Goal: Task Accomplishment & Management: Use online tool/utility

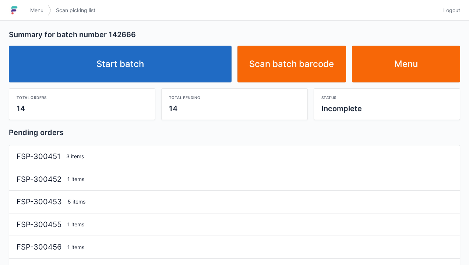
click at [97, 65] on link "Start batch" at bounding box center [120, 64] width 223 height 37
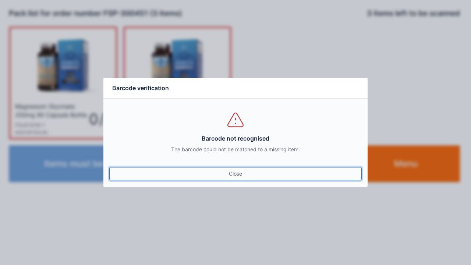
click at [234, 172] on link "Close" at bounding box center [235, 173] width 253 height 13
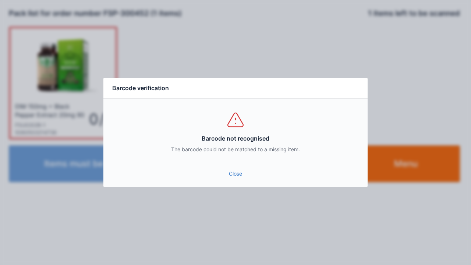
click at [240, 171] on link "Close" at bounding box center [235, 173] width 253 height 13
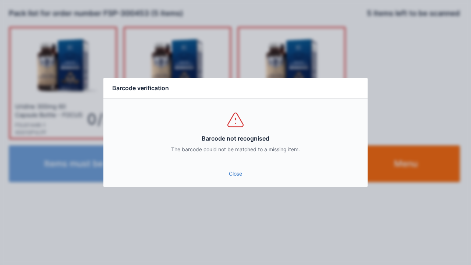
click at [225, 187] on div "Close" at bounding box center [236, 176] width 264 height 22
click at [225, 173] on link "Close" at bounding box center [235, 173] width 253 height 13
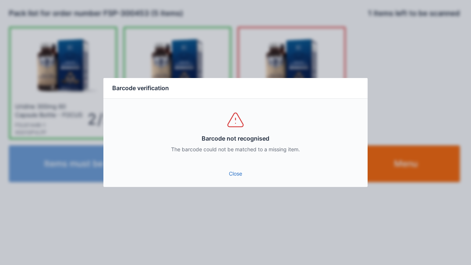
click at [235, 178] on link "Close" at bounding box center [235, 173] width 253 height 13
click at [231, 179] on link "Close" at bounding box center [235, 173] width 253 height 13
click at [226, 176] on link "Close" at bounding box center [235, 173] width 253 height 13
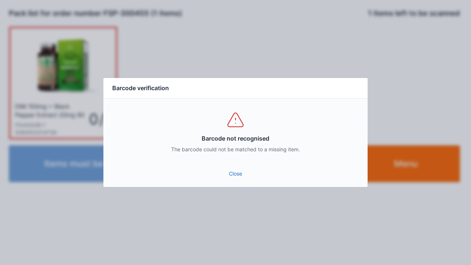
click at [235, 173] on link "Close" at bounding box center [235, 173] width 253 height 13
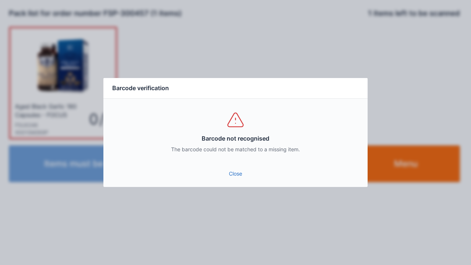
click at [240, 179] on link "Close" at bounding box center [235, 173] width 253 height 13
click at [237, 175] on link "Close" at bounding box center [235, 173] width 253 height 13
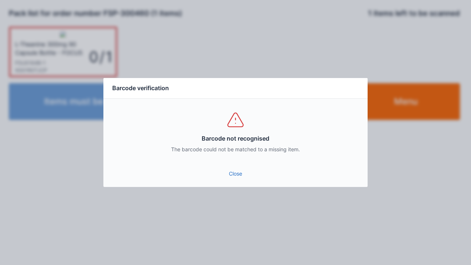
click at [228, 179] on link "Close" at bounding box center [235, 173] width 253 height 13
click at [234, 173] on link "Close" at bounding box center [235, 173] width 253 height 13
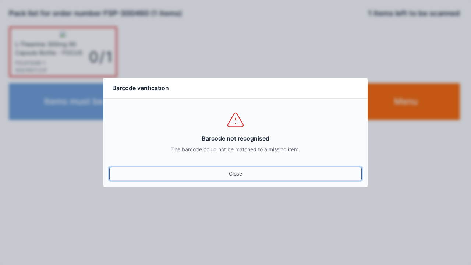
click at [232, 180] on link "Close" at bounding box center [235, 173] width 253 height 13
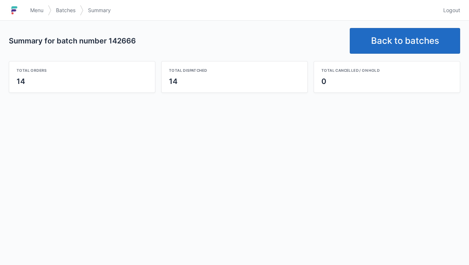
click at [385, 35] on link "Back to batches" at bounding box center [405, 41] width 111 height 26
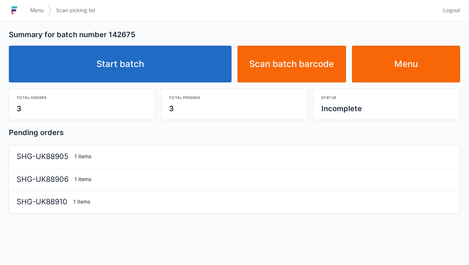
click at [134, 61] on link "Start batch" at bounding box center [120, 64] width 223 height 37
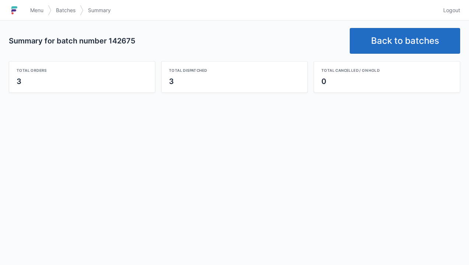
click at [394, 40] on link "Back to batches" at bounding box center [405, 41] width 111 height 26
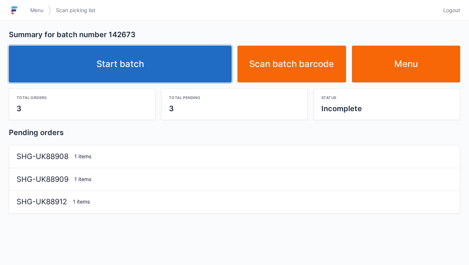
click at [143, 63] on link "Start batch" at bounding box center [120, 64] width 223 height 37
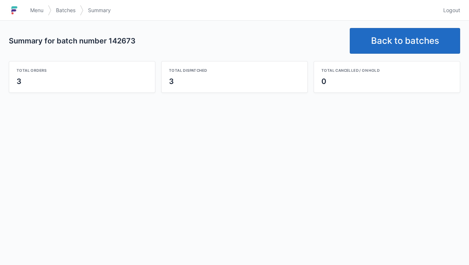
click at [388, 36] on link "Back to batches" at bounding box center [405, 41] width 111 height 26
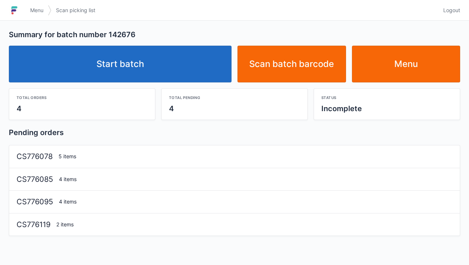
click at [141, 57] on link "Start batch" at bounding box center [120, 64] width 223 height 37
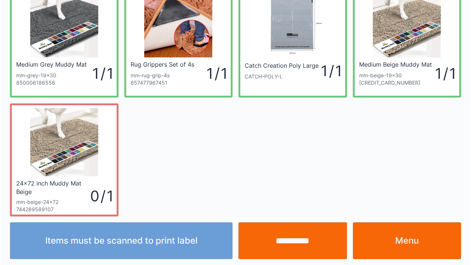
scroll to position [43, 0]
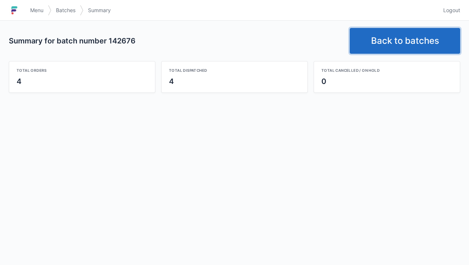
click at [383, 41] on link "Back to batches" at bounding box center [405, 41] width 111 height 26
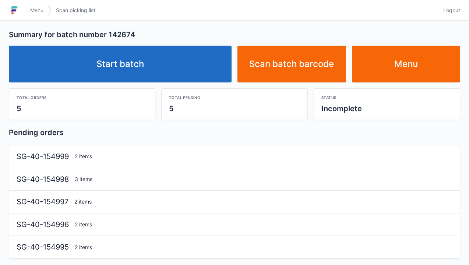
click at [133, 60] on link "Start batch" at bounding box center [120, 64] width 223 height 37
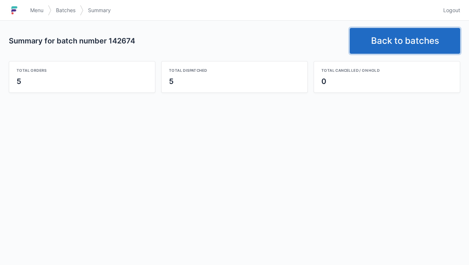
click at [380, 38] on link "Back to batches" at bounding box center [405, 41] width 111 height 26
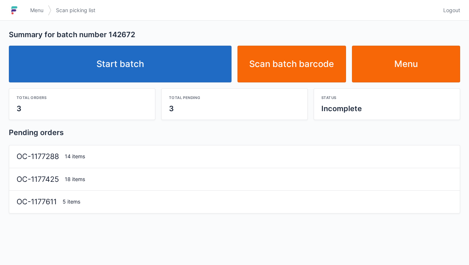
click at [119, 61] on link "Start batch" at bounding box center [120, 64] width 223 height 37
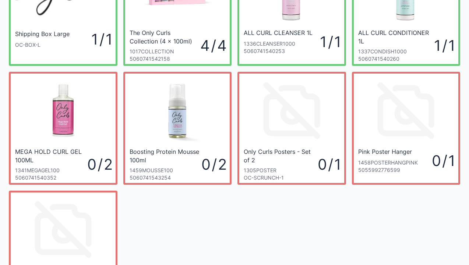
scroll to position [88, 0]
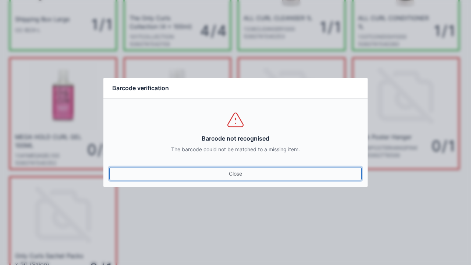
click at [234, 174] on link "Close" at bounding box center [235, 173] width 253 height 13
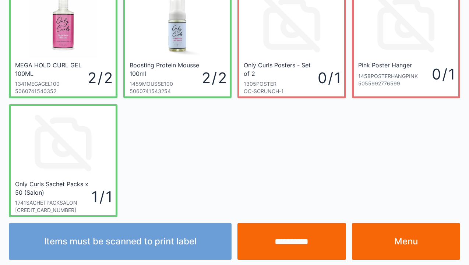
scroll to position [162, 0]
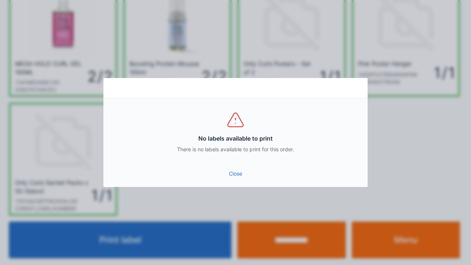
click at [229, 174] on link "Close" at bounding box center [235, 173] width 253 height 13
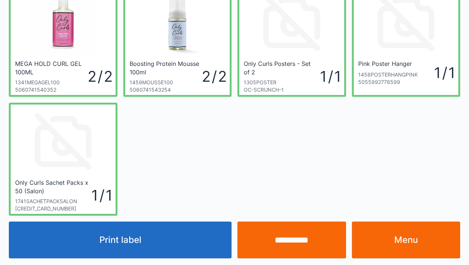
click at [414, 242] on link "Menu" at bounding box center [406, 240] width 109 height 37
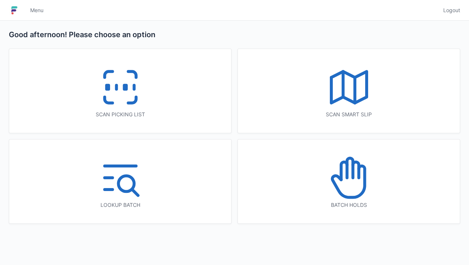
click at [113, 90] on icon at bounding box center [120, 87] width 47 height 47
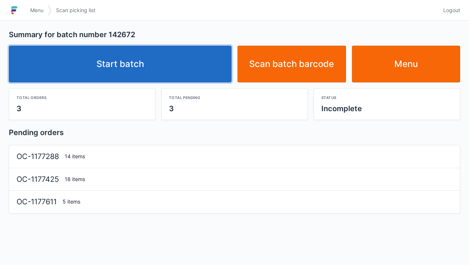
click at [129, 62] on link "Start batch" at bounding box center [120, 64] width 223 height 37
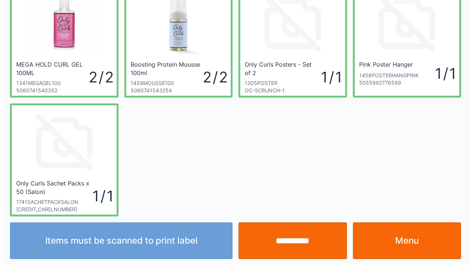
scroll to position [162, 0]
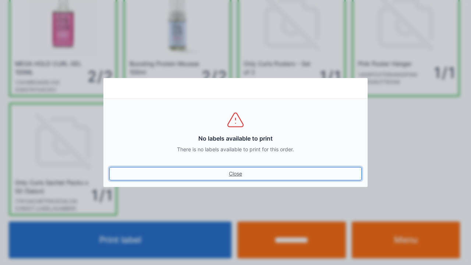
click at [233, 168] on link "Close" at bounding box center [235, 173] width 253 height 13
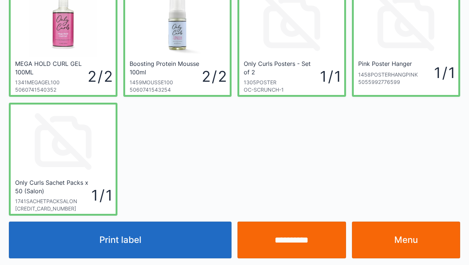
click at [278, 244] on input "**********" at bounding box center [292, 240] width 109 height 37
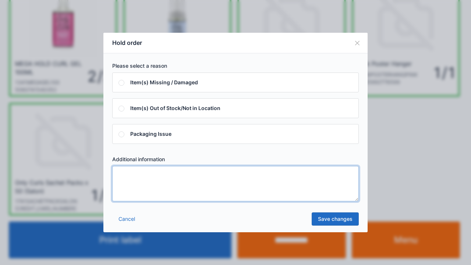
click at [140, 175] on textarea at bounding box center [235, 183] width 247 height 35
type textarea "*****"
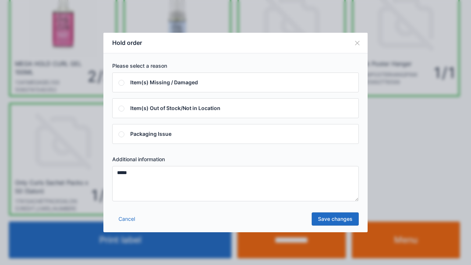
click at [332, 217] on link "Save changes" at bounding box center [335, 219] width 47 height 13
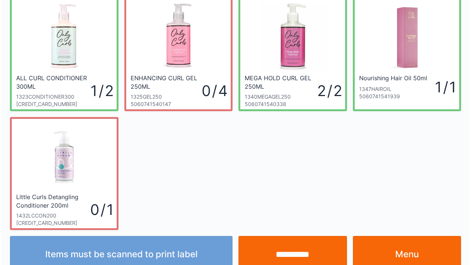
scroll to position [162, 0]
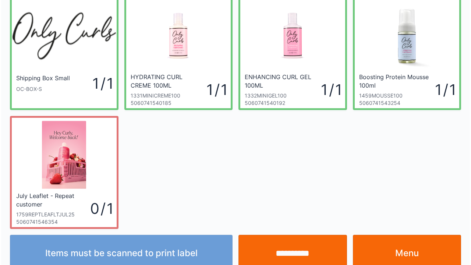
scroll to position [43, 0]
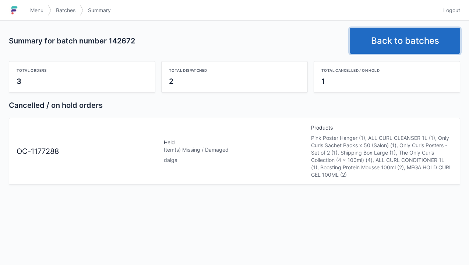
click at [395, 39] on link "Back to batches" at bounding box center [405, 41] width 111 height 26
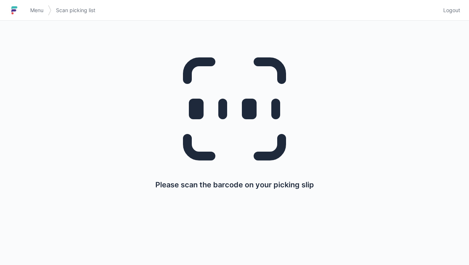
click at [19, 7] on img at bounding box center [14, 10] width 11 height 12
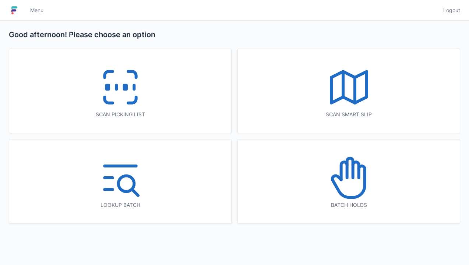
click at [347, 176] on icon at bounding box center [344, 171] width 6 height 18
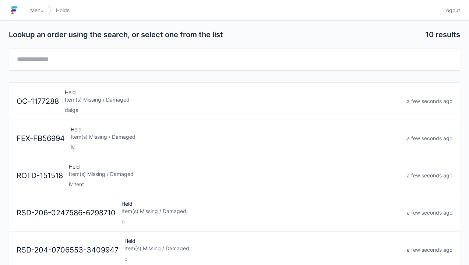
click at [68, 97] on div "Item(s) Missing / Damaged" at bounding box center [233, 99] width 336 height 7
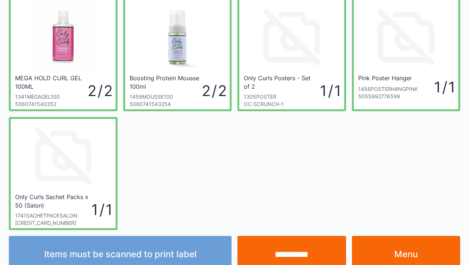
scroll to position [162, 0]
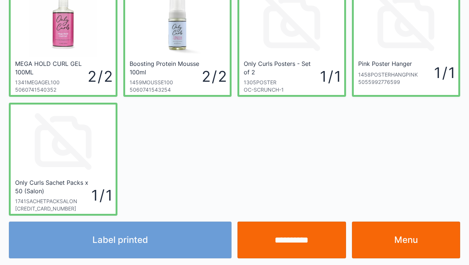
click at [404, 236] on link "Menu" at bounding box center [406, 240] width 109 height 37
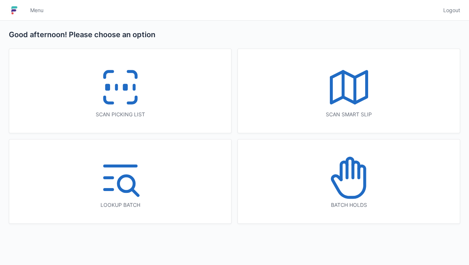
click at [125, 87] on rect at bounding box center [125, 87] width 2 height 4
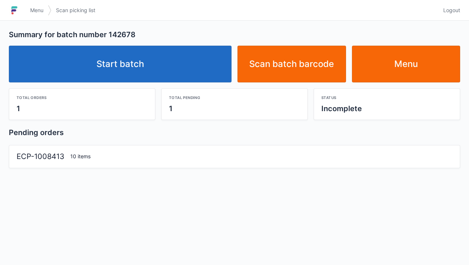
click at [116, 62] on link "Start batch" at bounding box center [120, 64] width 223 height 37
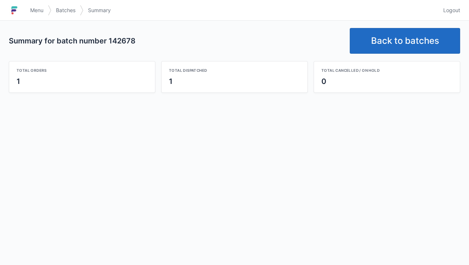
click at [391, 41] on link "Back to batches" at bounding box center [405, 41] width 111 height 26
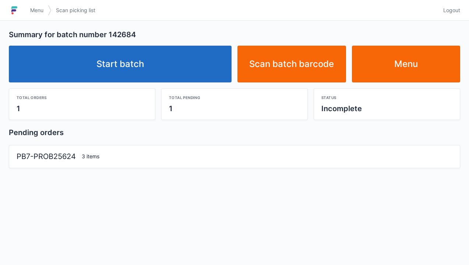
click at [126, 66] on link "Start batch" at bounding box center [120, 64] width 223 height 37
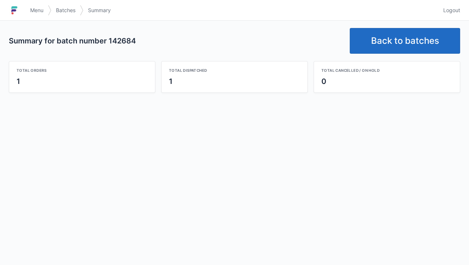
click at [381, 38] on link "Back to batches" at bounding box center [405, 41] width 111 height 26
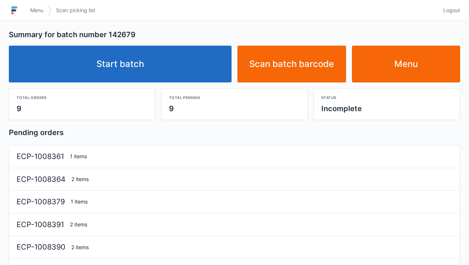
click at [126, 60] on link "Start batch" at bounding box center [120, 64] width 223 height 37
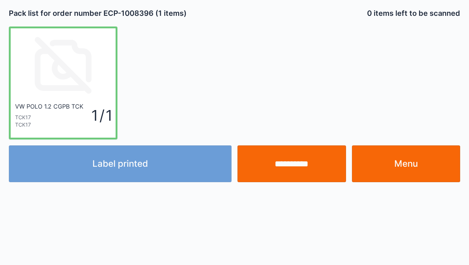
click at [139, 159] on div "Label printed" at bounding box center [120, 164] width 229 height 37
click at [106, 166] on div "Label printed" at bounding box center [120, 164] width 229 height 37
click at [289, 163] on input "**********" at bounding box center [292, 164] width 109 height 37
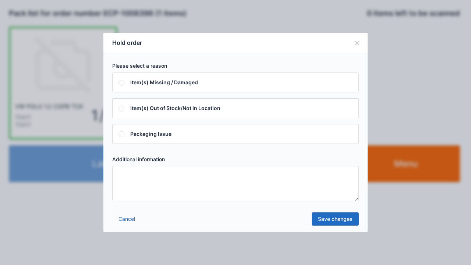
click at [122, 176] on textarea at bounding box center [235, 183] width 247 height 35
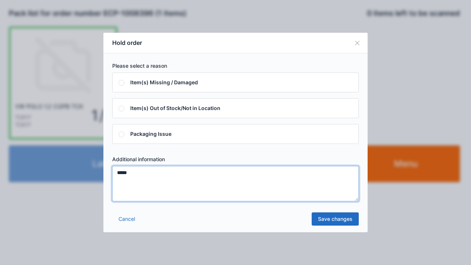
type textarea "*****"
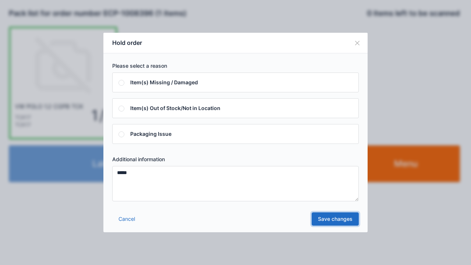
click at [335, 220] on link "Save changes" at bounding box center [335, 219] width 47 height 13
click at [339, 219] on div "Cancel Saving" at bounding box center [236, 221] width 264 height 22
click at [338, 224] on div "Cancel Saving" at bounding box center [236, 221] width 264 height 22
click at [352, 40] on button "Close" at bounding box center [357, 43] width 21 height 21
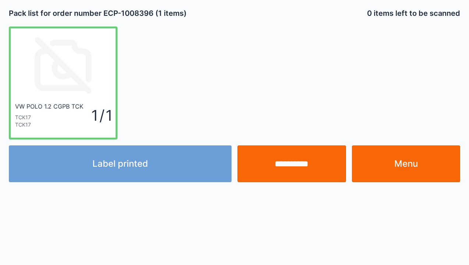
click at [407, 162] on link "Menu" at bounding box center [406, 164] width 109 height 37
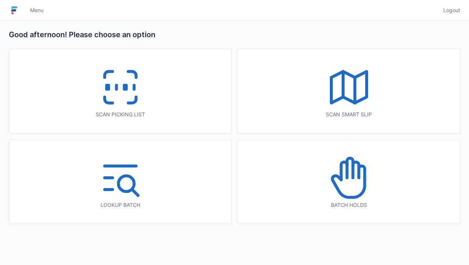
click at [101, 88] on icon at bounding box center [120, 87] width 47 height 47
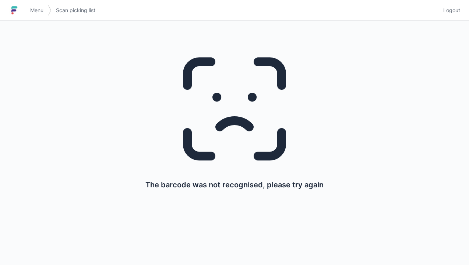
click at [24, 12] on h1 at bounding box center [17, 10] width 17 height 18
click at [30, 7] on link "Menu" at bounding box center [37, 10] width 22 height 13
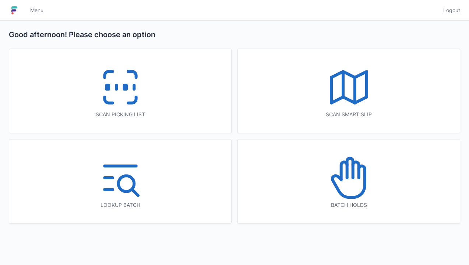
click at [124, 86] on rect at bounding box center [125, 87] width 2 height 4
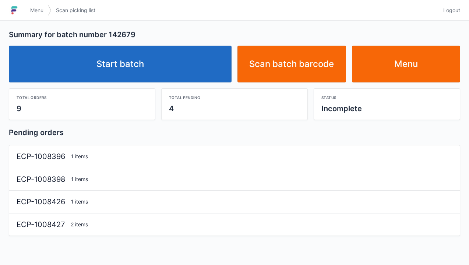
click at [117, 60] on link "Start batch" at bounding box center [120, 64] width 223 height 37
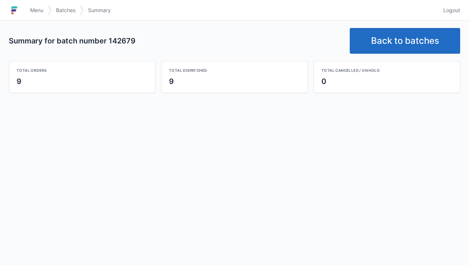
click at [388, 45] on link "Back to batches" at bounding box center [405, 41] width 111 height 26
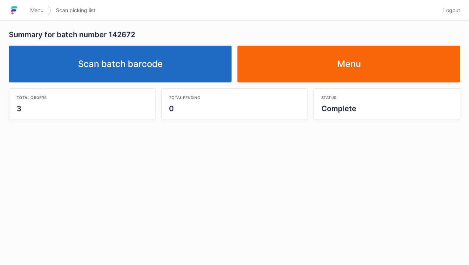
click at [26, 11] on link "Menu" at bounding box center [37, 10] width 22 height 13
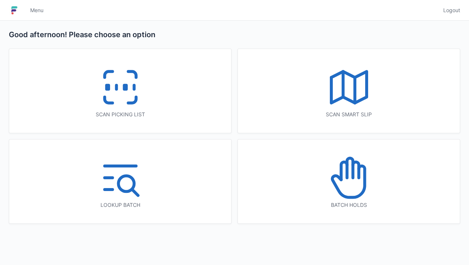
click at [119, 91] on icon at bounding box center [120, 87] width 47 height 47
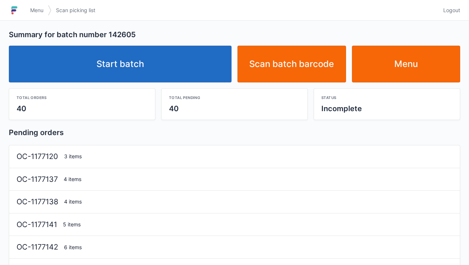
click at [120, 61] on link "Start batch" at bounding box center [120, 64] width 223 height 37
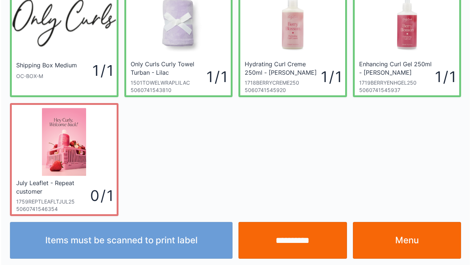
scroll to position [43, 0]
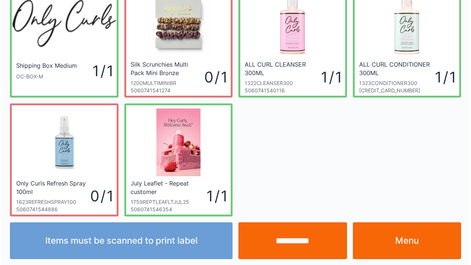
scroll to position [43, 0]
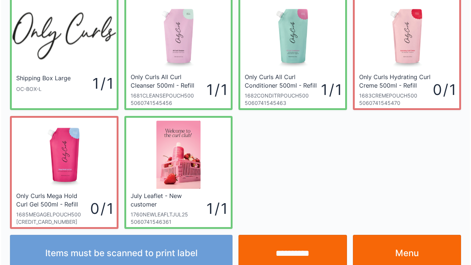
scroll to position [43, 0]
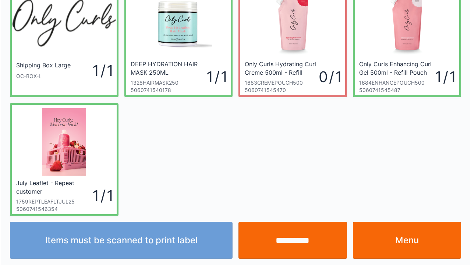
scroll to position [43, 0]
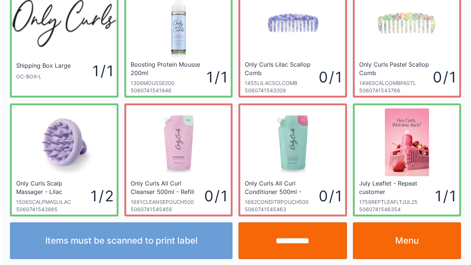
scroll to position [43, 0]
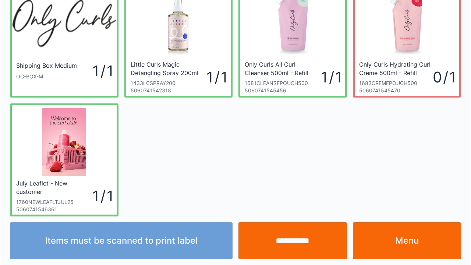
scroll to position [43, 0]
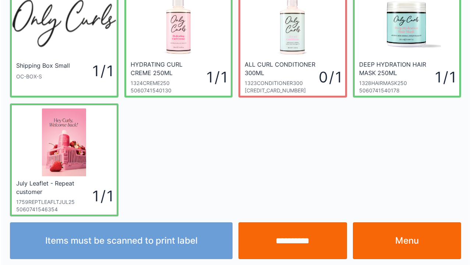
scroll to position [43, 0]
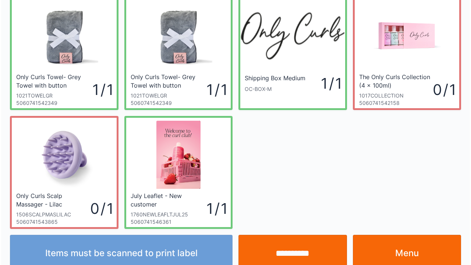
scroll to position [43, 0]
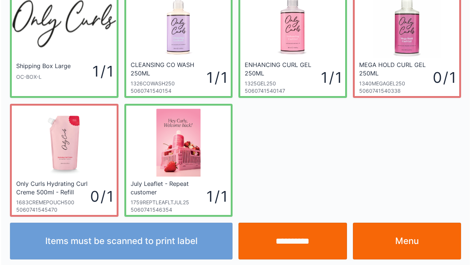
scroll to position [43, 0]
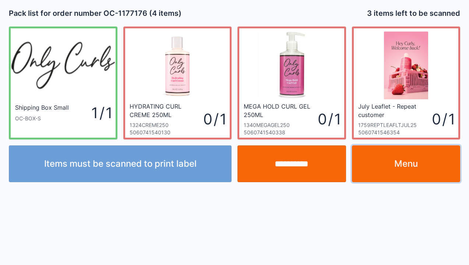
click at [399, 164] on link "Menu" at bounding box center [406, 164] width 109 height 37
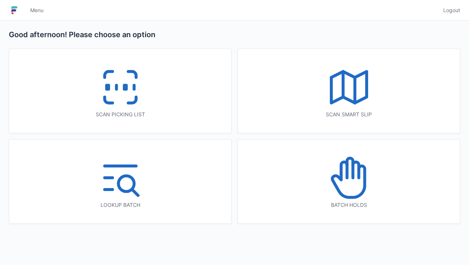
click at [125, 86] on rect at bounding box center [125, 87] width 2 height 4
